Goal: Navigation & Orientation: Find specific page/section

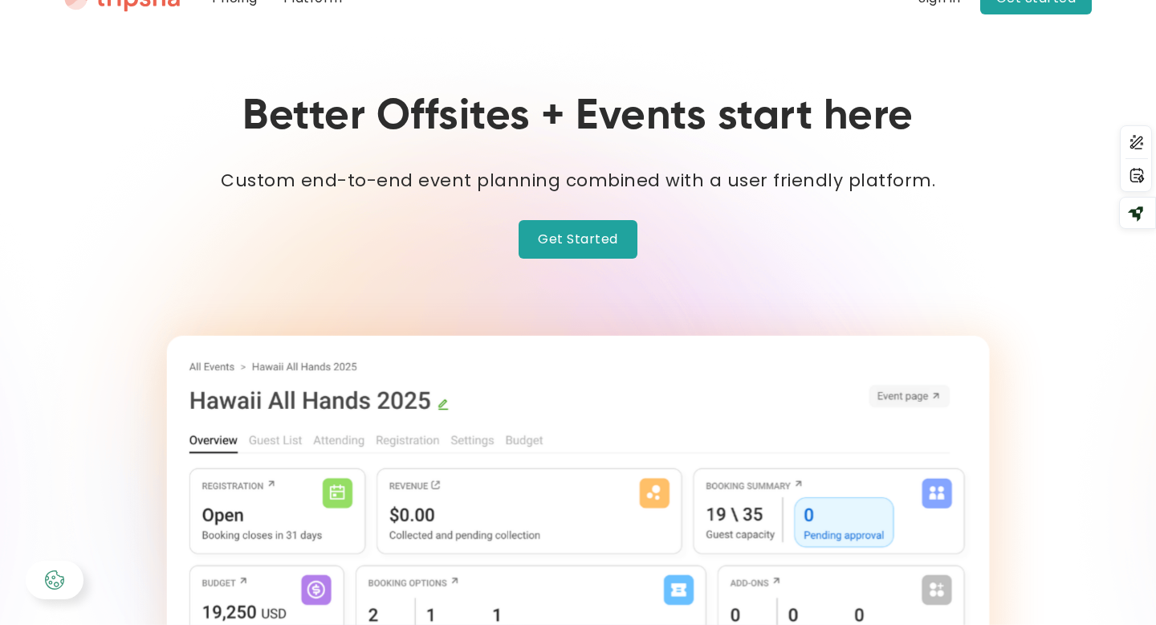
scroll to position [76, 0]
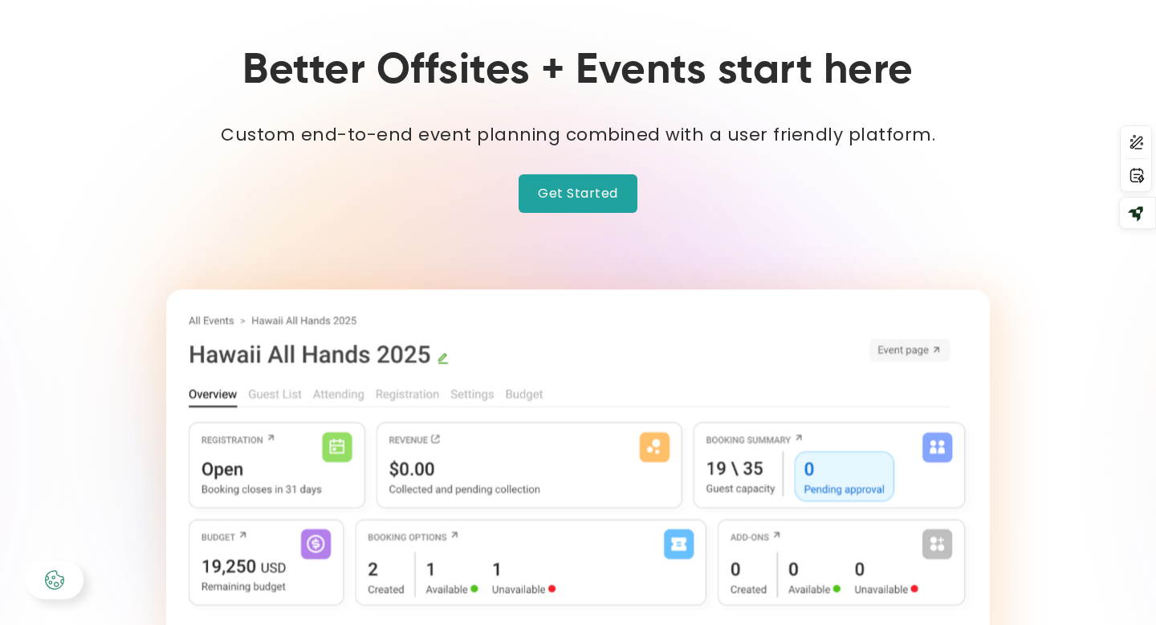
click at [580, 194] on link "Get Started" at bounding box center [578, 193] width 119 height 39
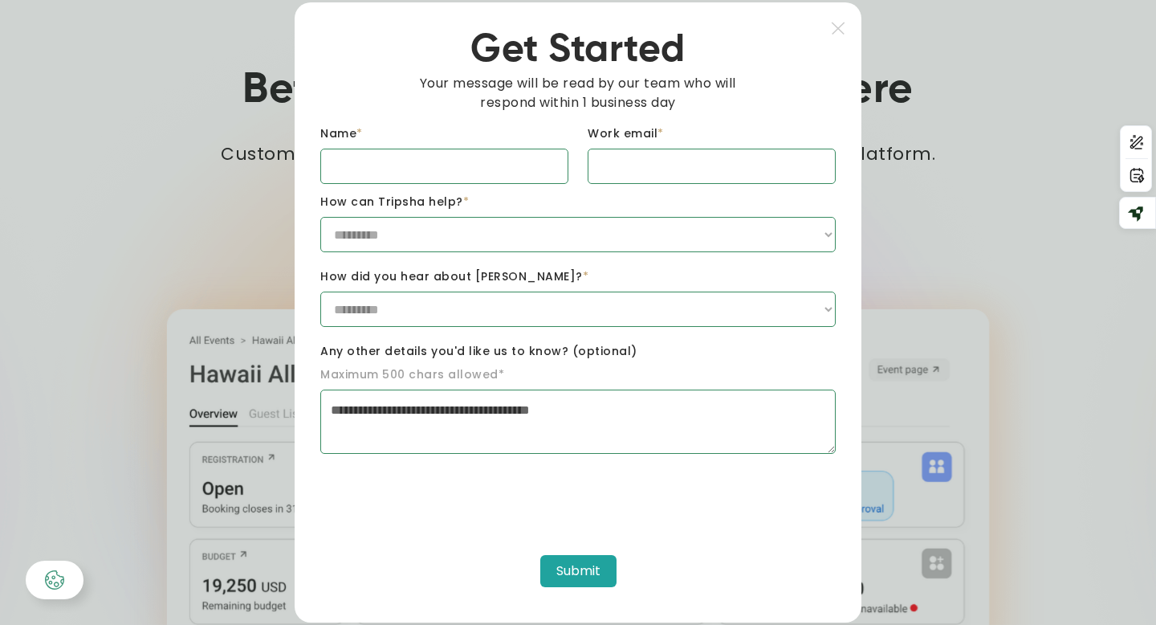
scroll to position [50, 0]
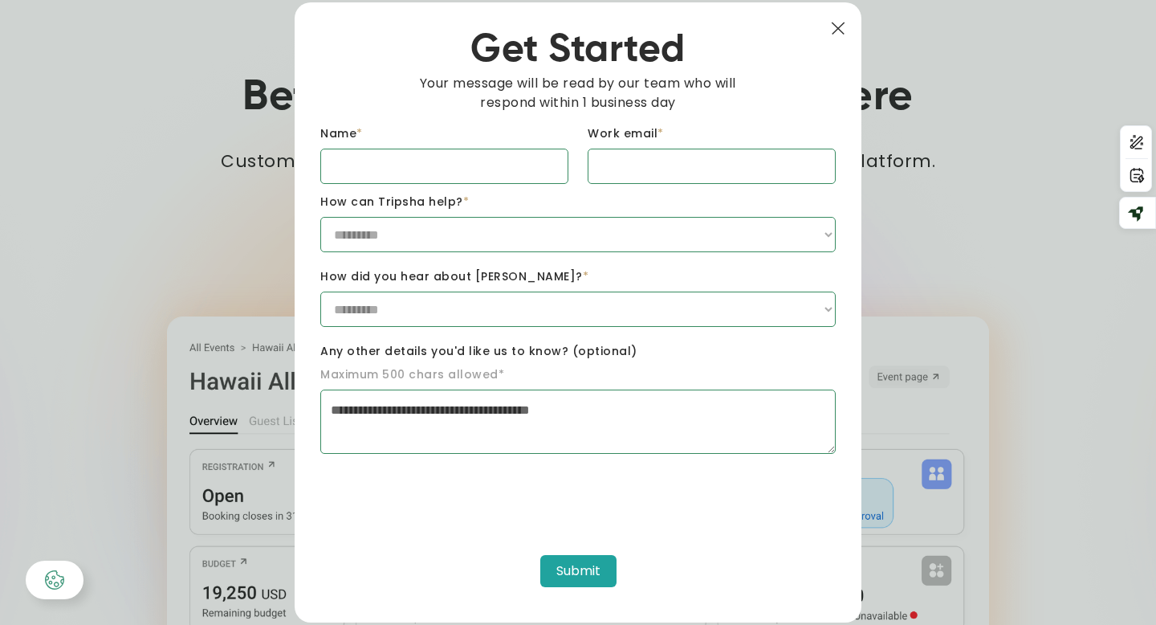
click at [845, 30] on img at bounding box center [838, 29] width 14 height 14
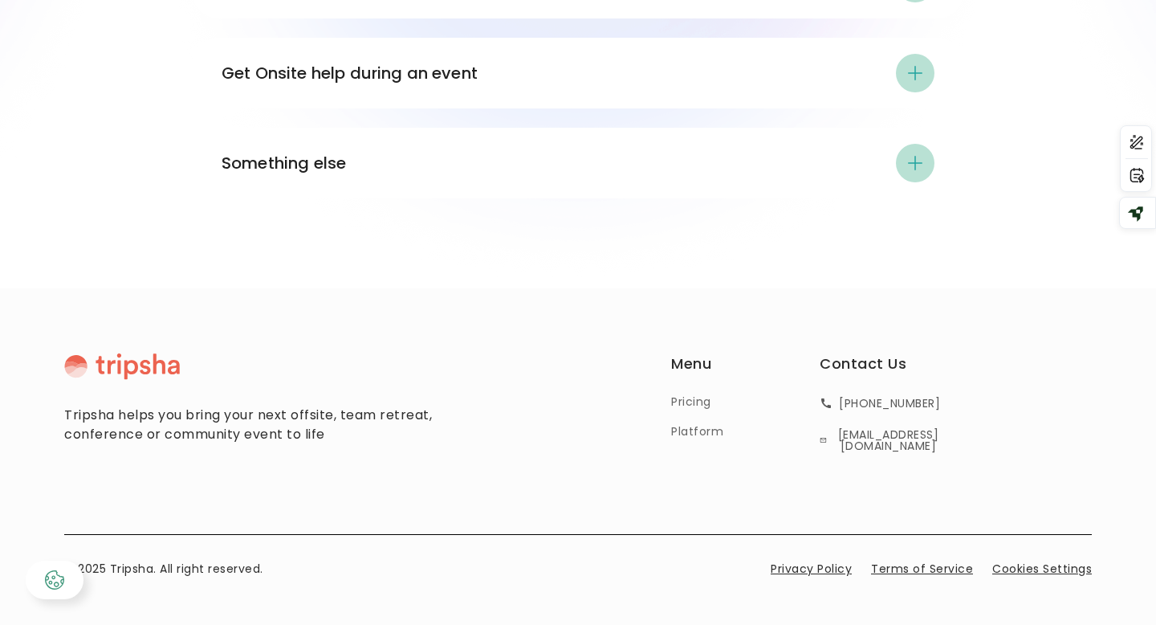
scroll to position [2877, 0]
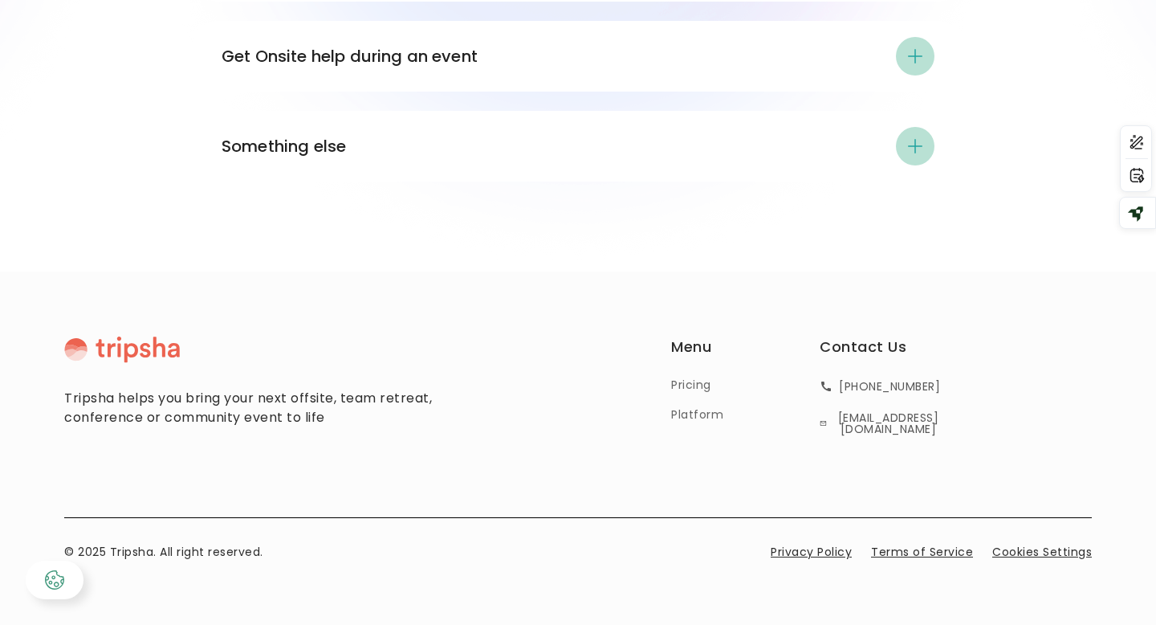
click at [688, 415] on link "Platform" at bounding box center [697, 414] width 52 height 17
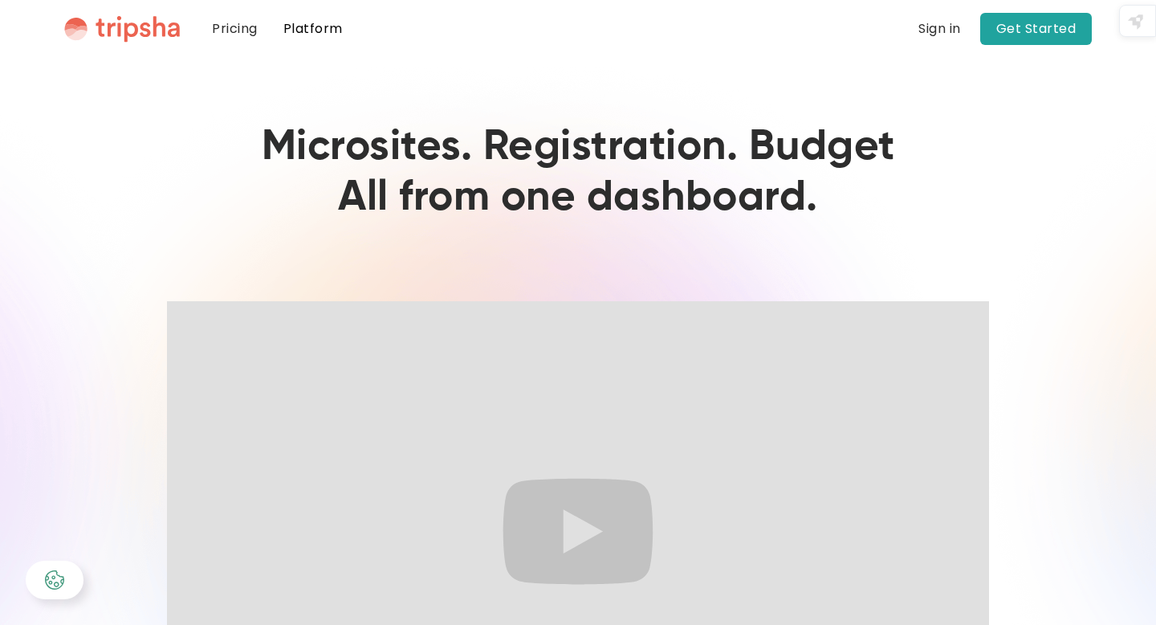
click at [153, 30] on img "home" at bounding box center [122, 28] width 116 height 27
